Goal: Information Seeking & Learning: Check status

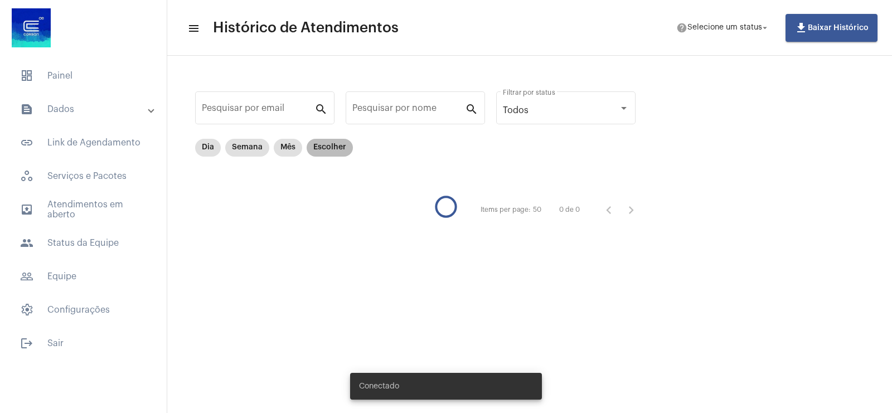
click at [318, 141] on mat-chip "Escolher" at bounding box center [330, 148] width 46 height 18
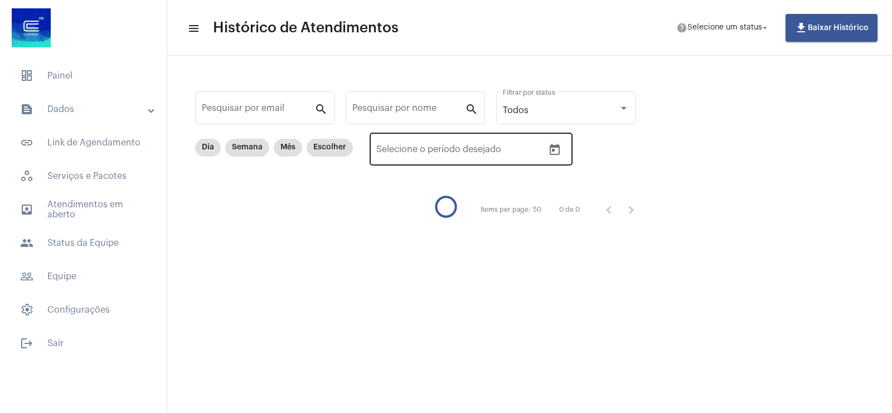
click at [566, 151] on button "Open calendar" at bounding box center [555, 150] width 22 height 22
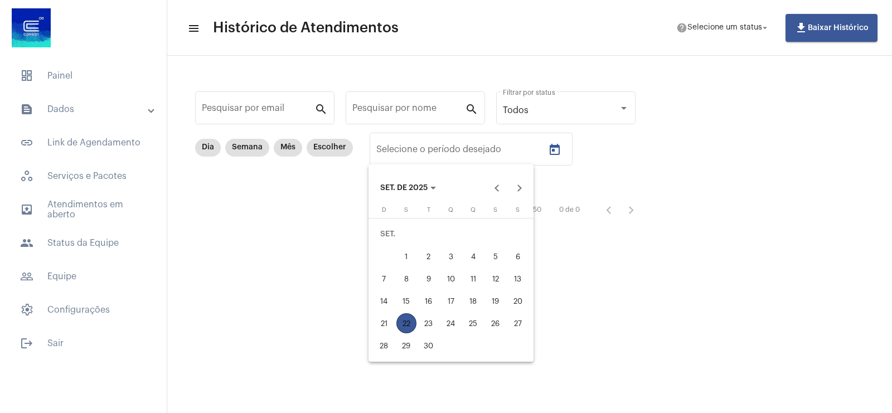
click at [402, 304] on div "15" at bounding box center [406, 301] width 20 height 20
type input "[DATE]"
click at [494, 297] on div "19" at bounding box center [496, 301] width 20 height 20
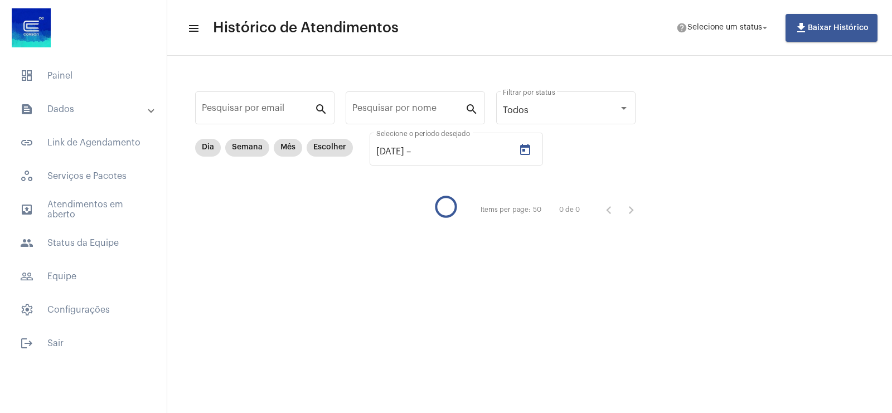
type input "[DATE]"
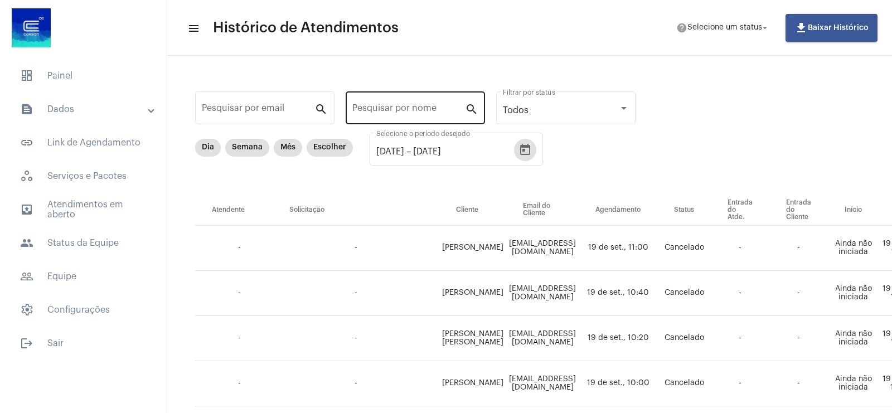
click at [435, 112] on input "Pesquisar por nome" at bounding box center [408, 110] width 113 height 10
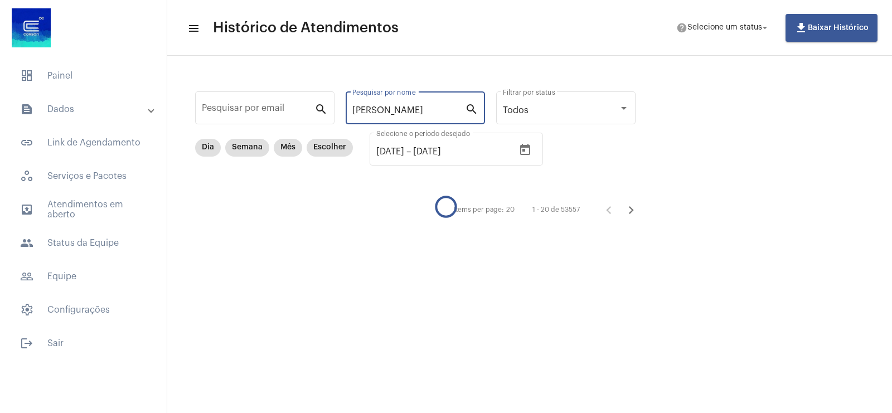
type input "[PERSON_NAME]"
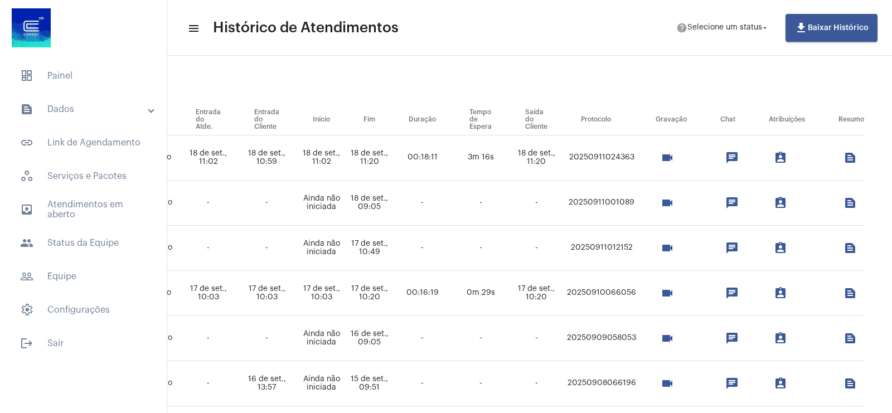
scroll to position [0, 605]
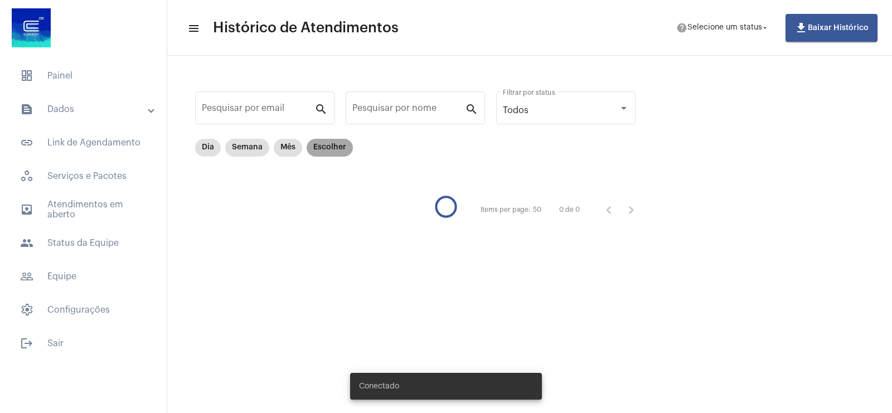
click at [330, 149] on mat-chip "Escolher" at bounding box center [330, 148] width 46 height 18
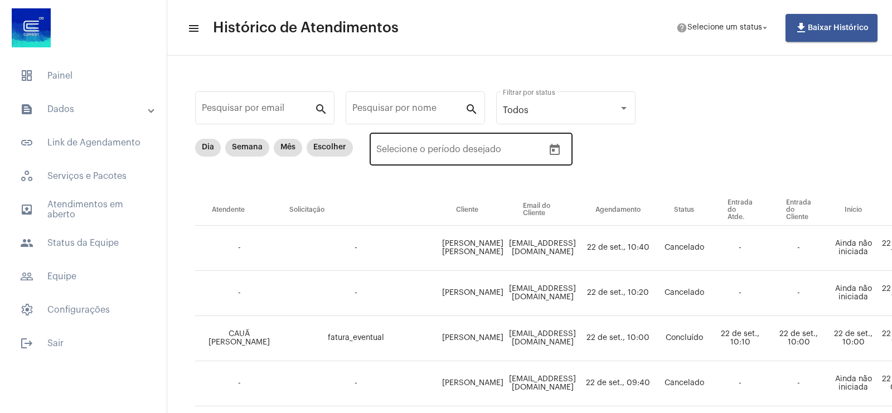
click at [554, 158] on button "Open calendar" at bounding box center [555, 150] width 22 height 22
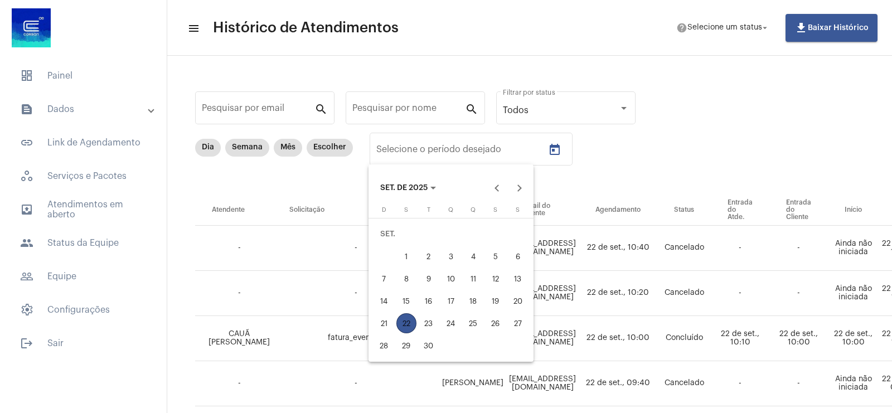
click at [477, 299] on div "18" at bounding box center [473, 301] width 20 height 20
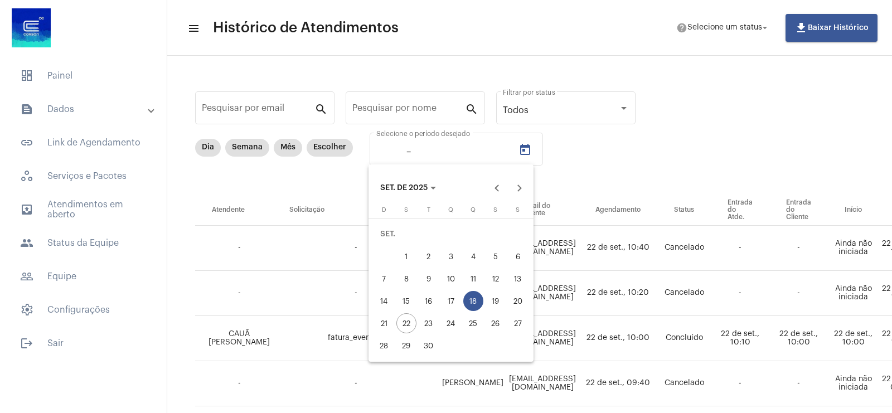
type input "[DATE]"
click at [486, 297] on div "19" at bounding box center [496, 301] width 20 height 20
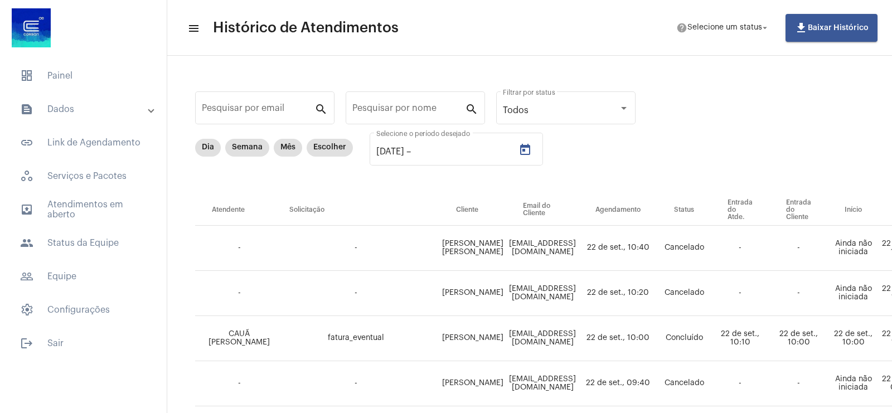
type input "[DATE]"
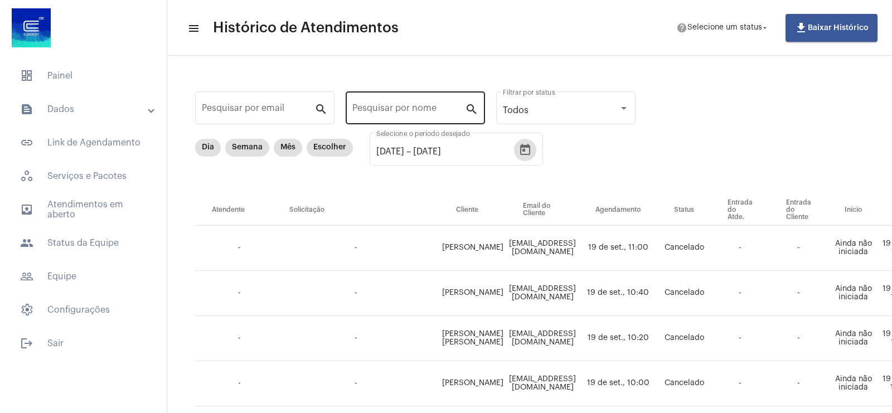
click at [404, 103] on div "Pesquisar por nome" at bounding box center [408, 106] width 113 height 35
type input "[PERSON_NAME]"
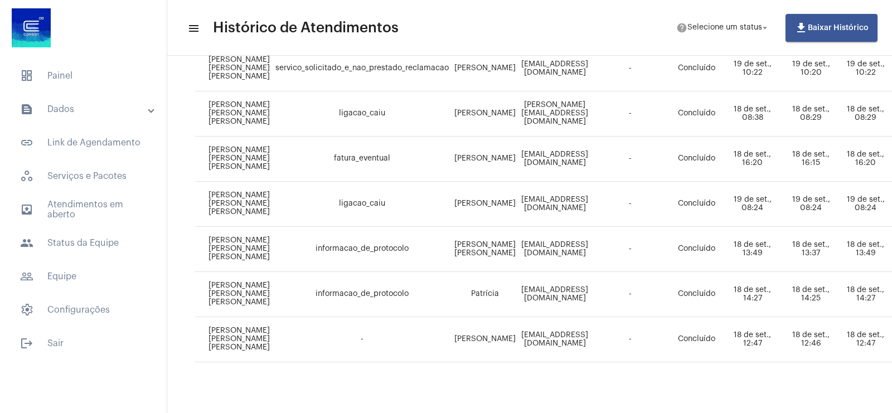
scroll to position [787, 0]
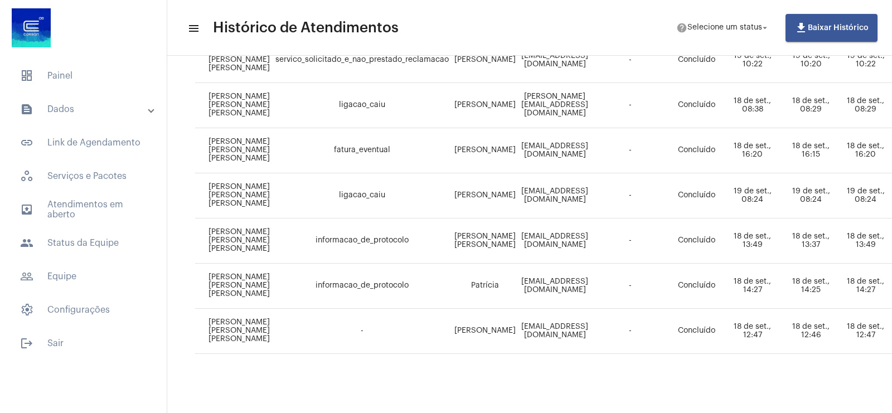
drag, startPoint x: 433, startPoint y: 401, endPoint x: 593, endPoint y: 405, distance: 160.0
click at [593, 405] on mat-sidenav-content "menu Histórico de Atendimentos help Selecione um status arrow_drop_down file_do…" at bounding box center [529, 206] width 725 height 413
drag, startPoint x: 505, startPoint y: 401, endPoint x: 623, endPoint y: 403, distance: 118.2
click at [623, 403] on mat-sidenav-content "menu Histórico de Atendimentos help Selecione um status arrow_drop_down file_do…" at bounding box center [529, 206] width 725 height 413
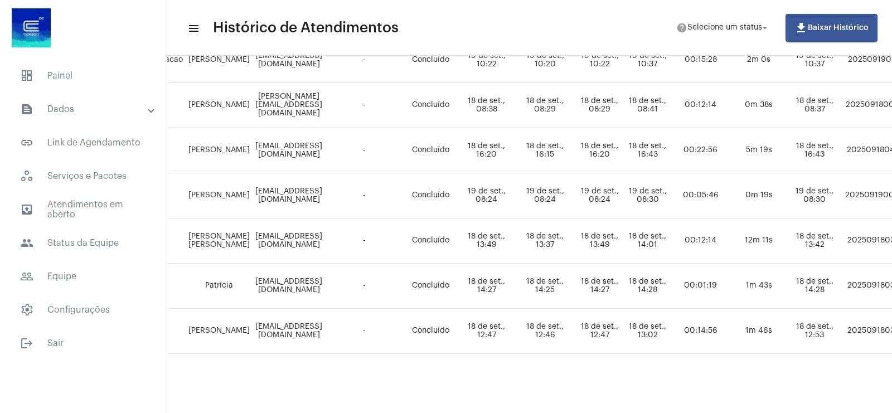
scroll to position [787, 303]
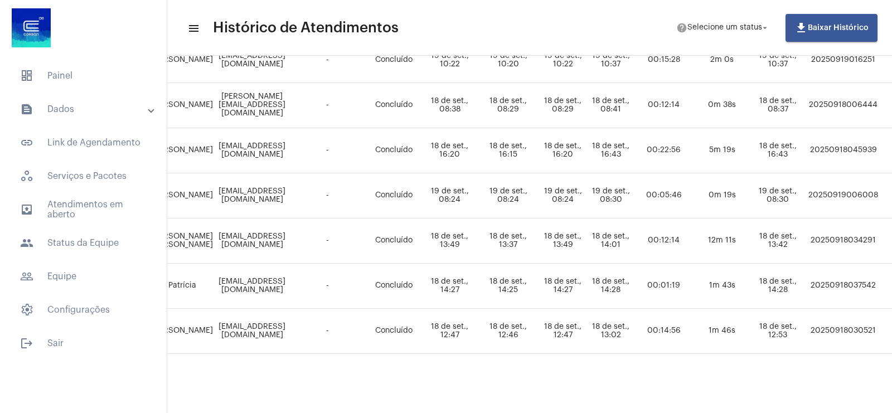
drag, startPoint x: 460, startPoint y: 402, endPoint x: 402, endPoint y: 397, distance: 57.6
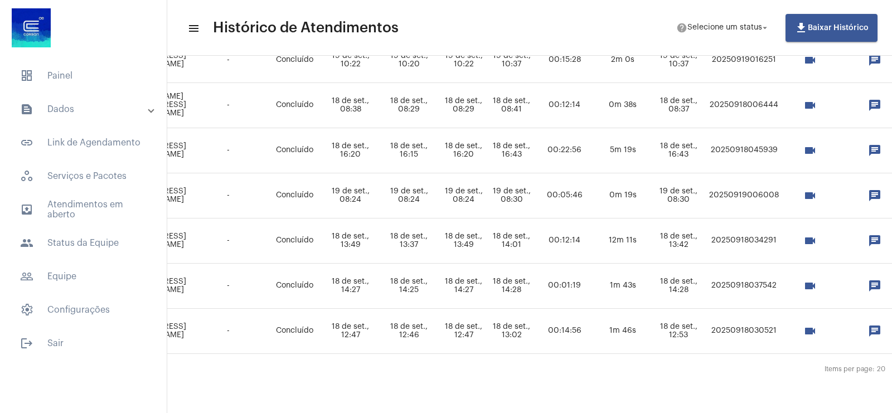
scroll to position [787, 402]
click at [816, 234] on mat-icon "videocam" at bounding box center [809, 240] width 13 height 13
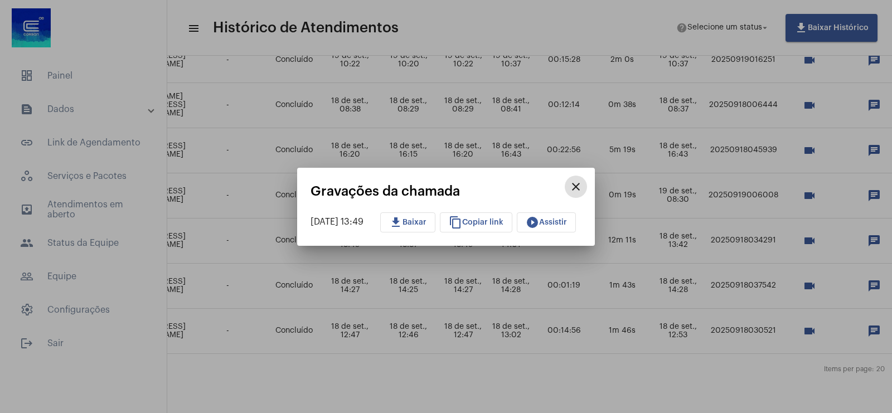
click at [583, 185] on mat-icon "close" at bounding box center [575, 186] width 13 height 13
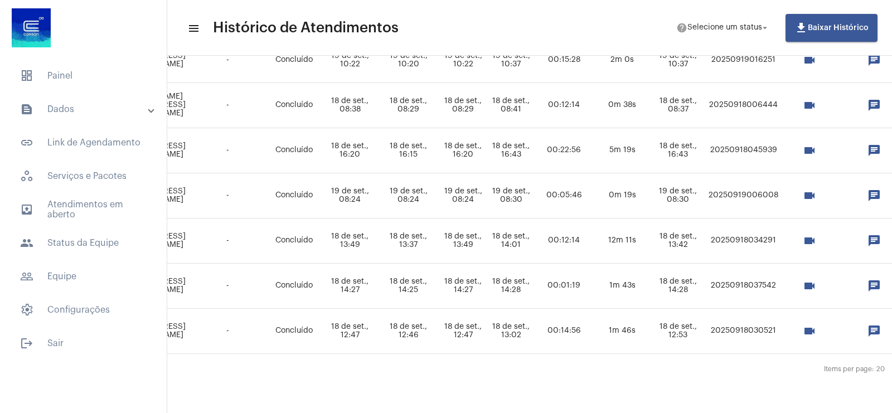
click at [759, 230] on td "20250918034291" at bounding box center [743, 241] width 75 height 45
copy td "20250918034291"
click at [816, 234] on mat-icon "videocam" at bounding box center [809, 240] width 13 height 13
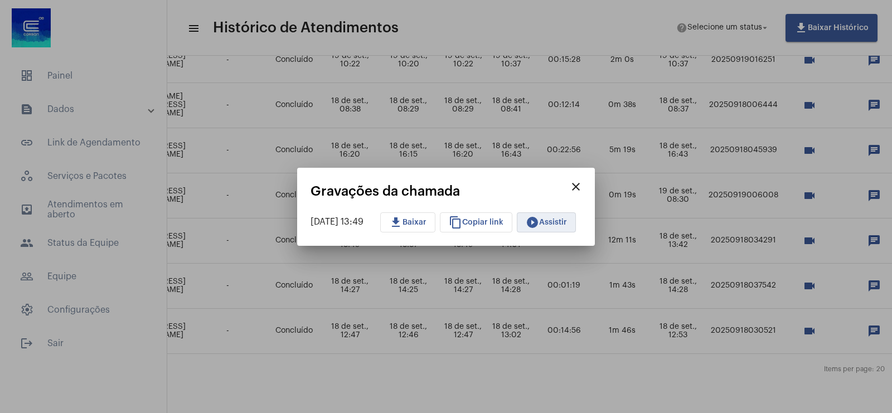
click at [555, 220] on span "play_circle_filled Assistir" at bounding box center [546, 223] width 41 height 8
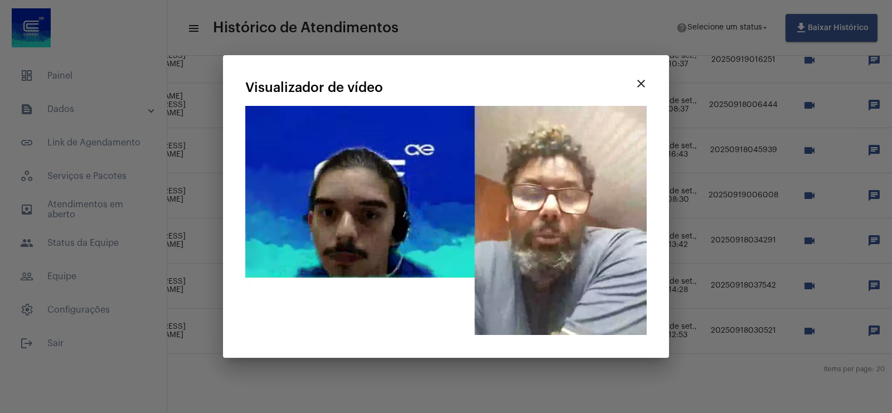
click at [383, 247] on video "Seu navegador não suporta a reprodução deste vídeo." at bounding box center [445, 220] width 401 height 229
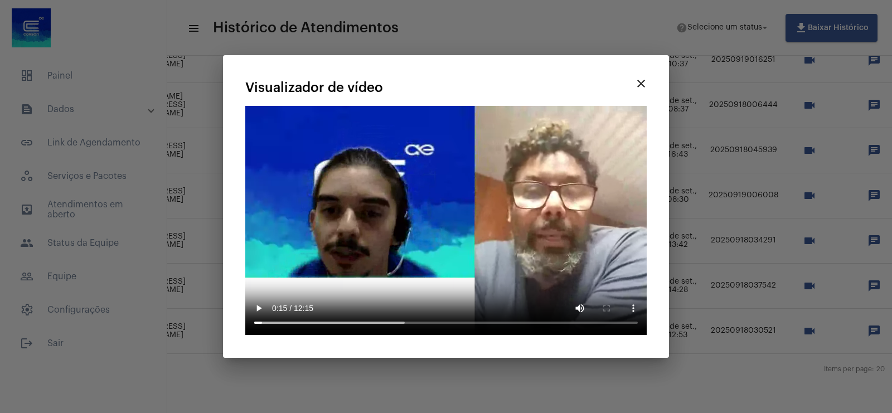
click at [383, 247] on video "Seu navegador não suporta a reprodução deste vídeo." at bounding box center [445, 220] width 401 height 229
click at [644, 90] on mat-icon "close" at bounding box center [640, 83] width 13 height 13
